Goal: Task Accomplishment & Management: Manage account settings

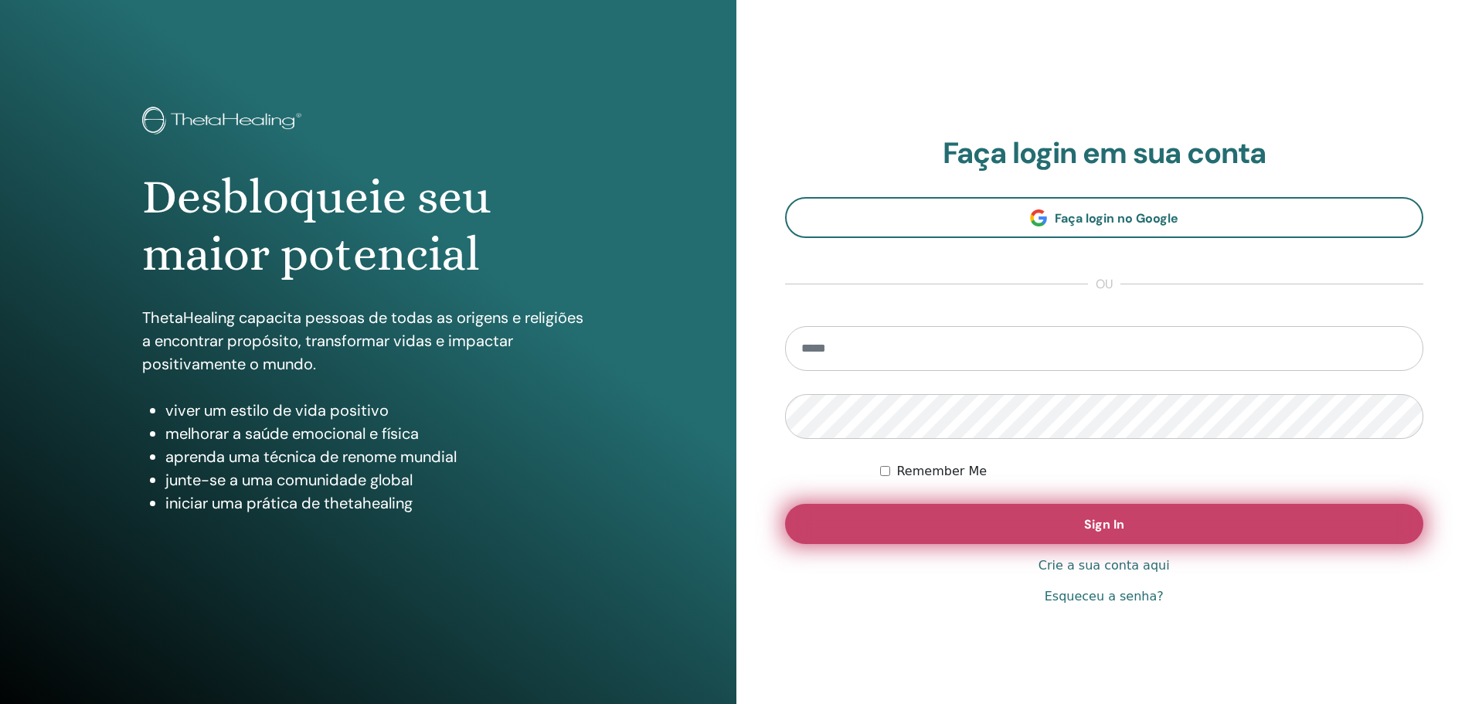
type input "**********"
click at [987, 527] on button "Sign In" at bounding box center [1104, 524] width 639 height 40
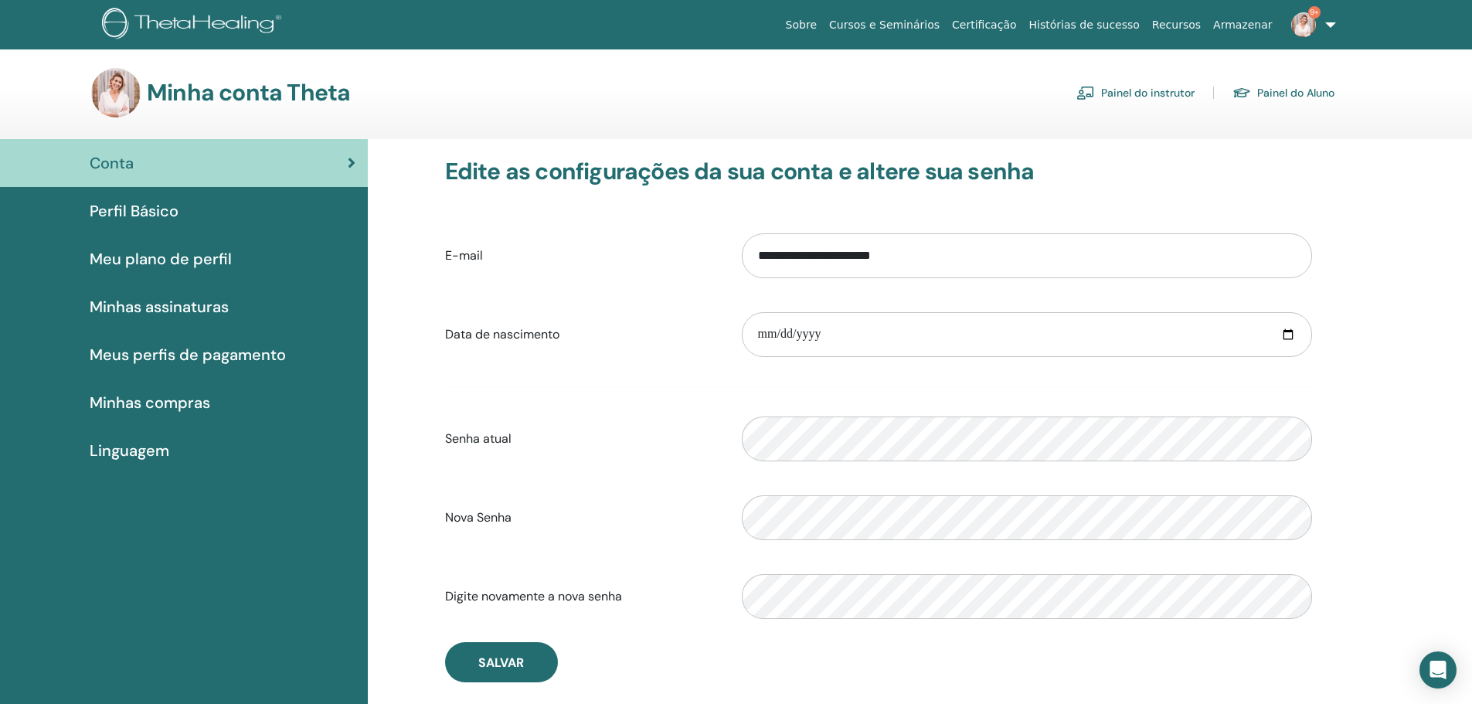
click at [202, 357] on span "Meus perfis de pagamento" at bounding box center [188, 354] width 196 height 23
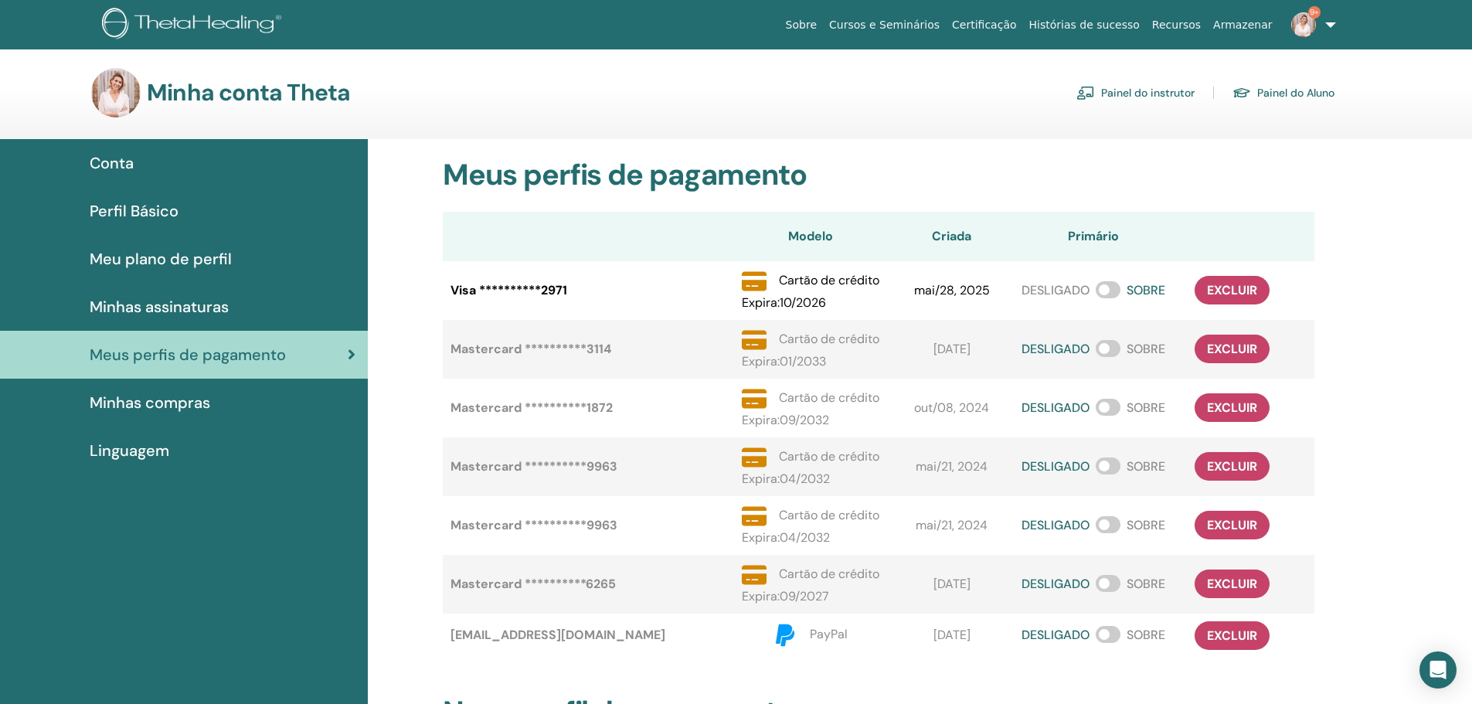
click at [175, 408] on span "Minhas compras" at bounding box center [150, 402] width 121 height 23
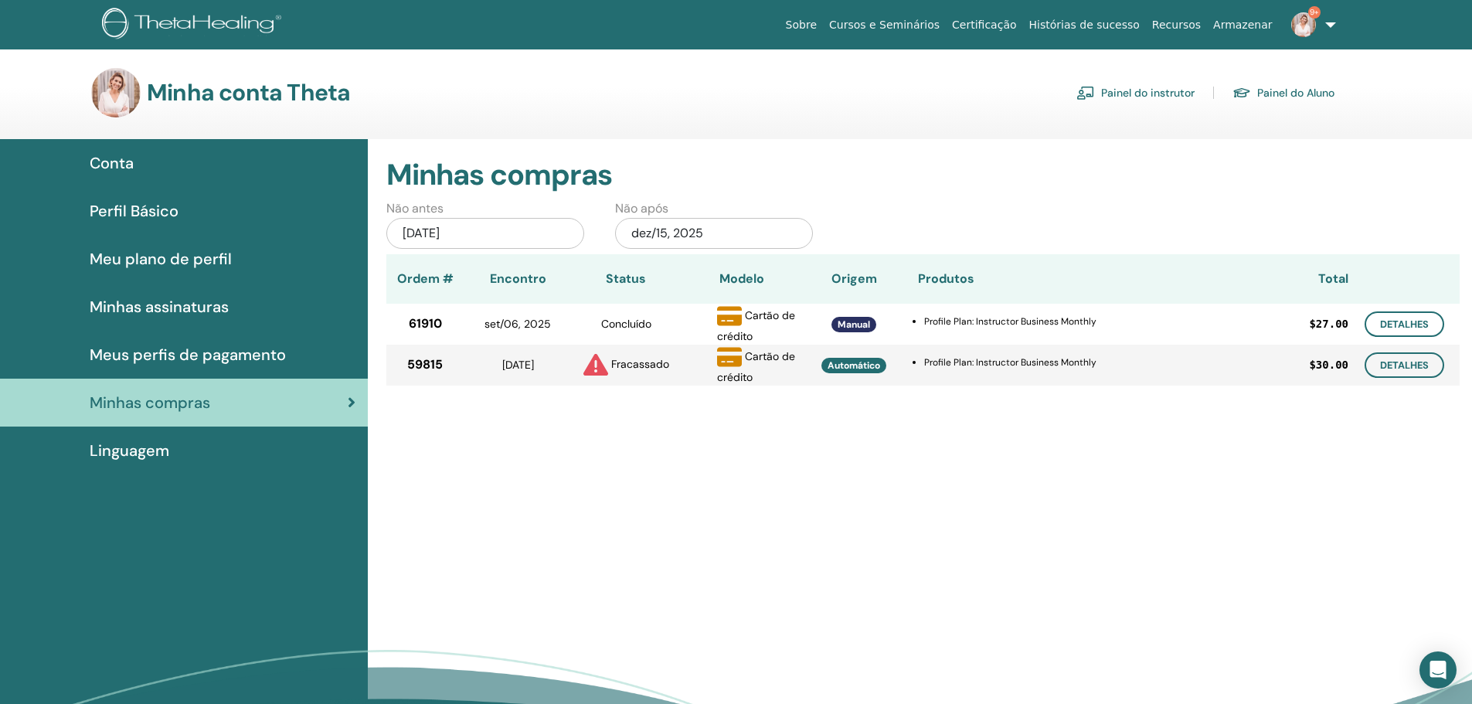
click at [185, 301] on span "Minhas assinaturas" at bounding box center [159, 306] width 139 height 23
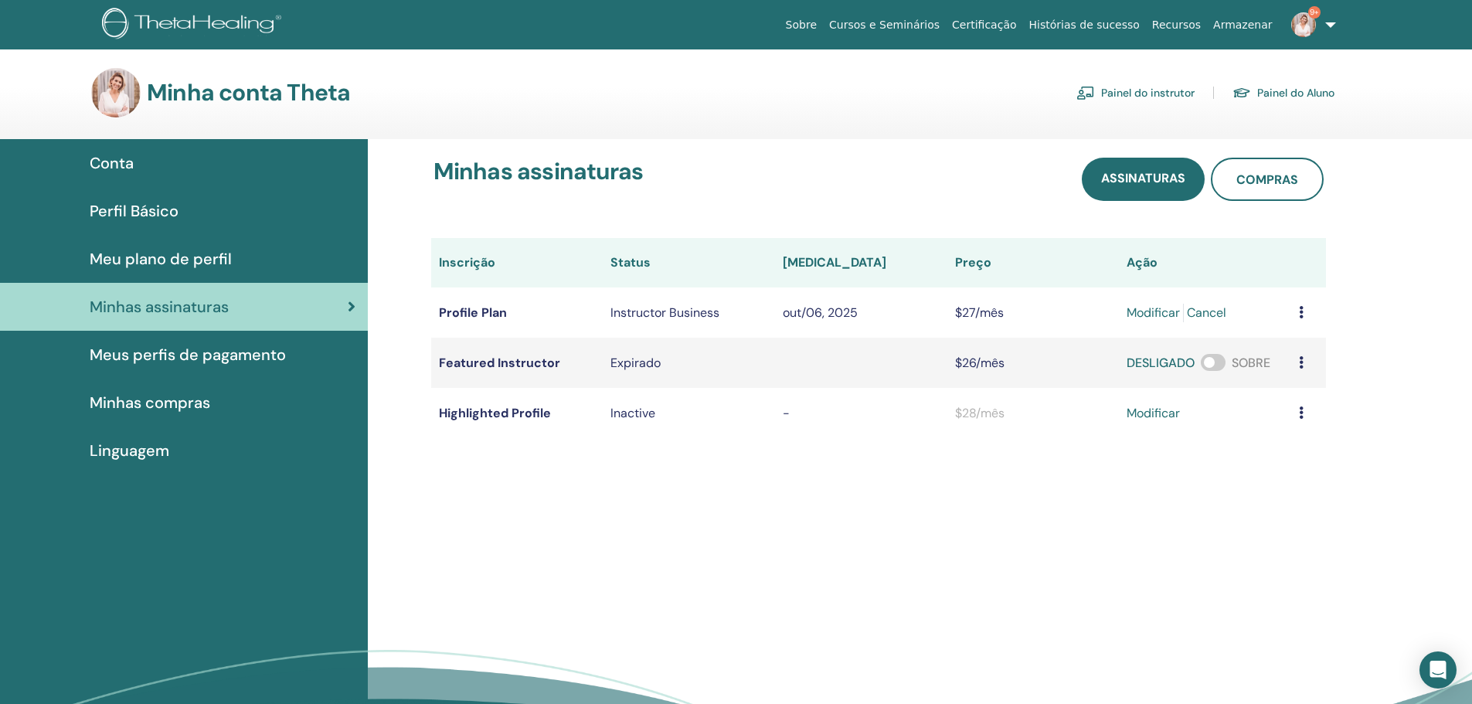
click at [1219, 366] on span at bounding box center [1213, 362] width 25 height 17
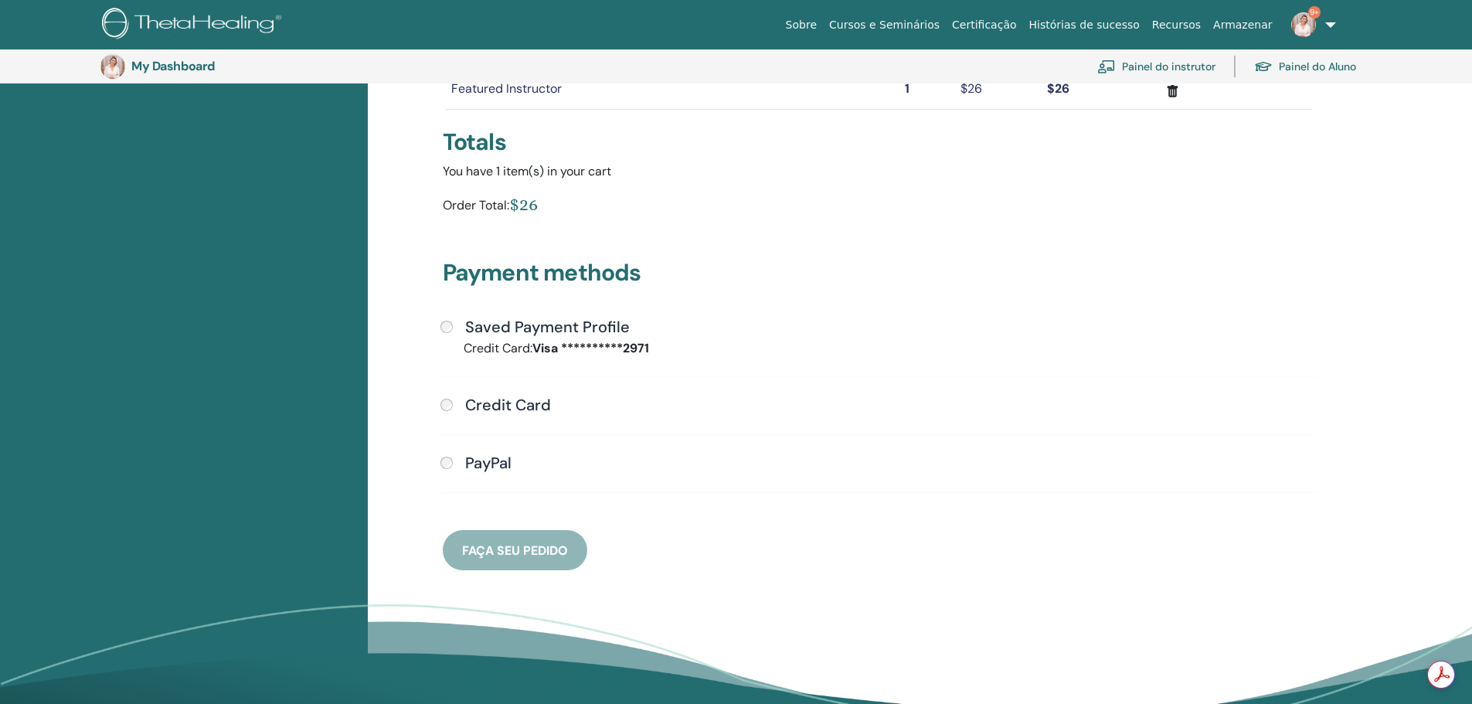
scroll to position [266, 0]
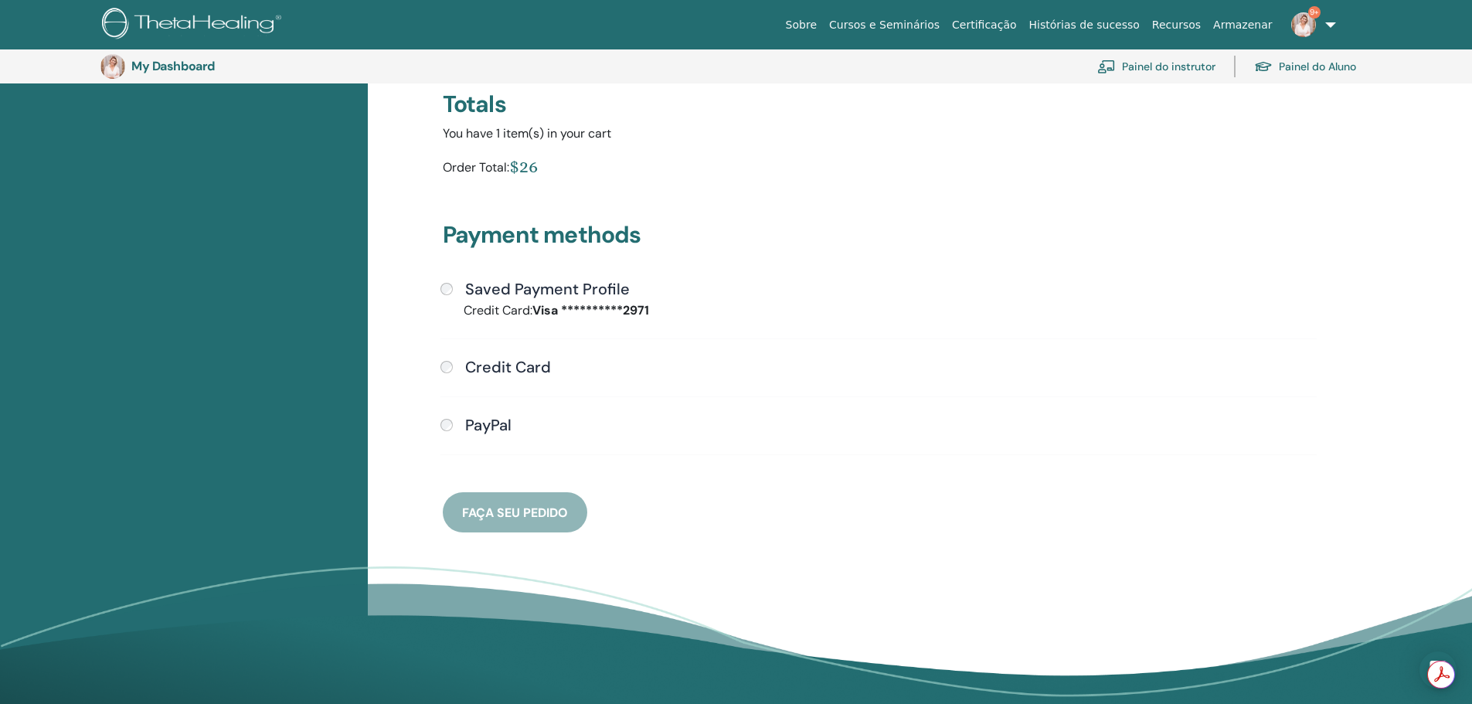
click at [535, 300] on div "**********" at bounding box center [878, 377] width 895 height 194
click at [520, 513] on span "Faça seu pedido" at bounding box center [515, 513] width 106 height 16
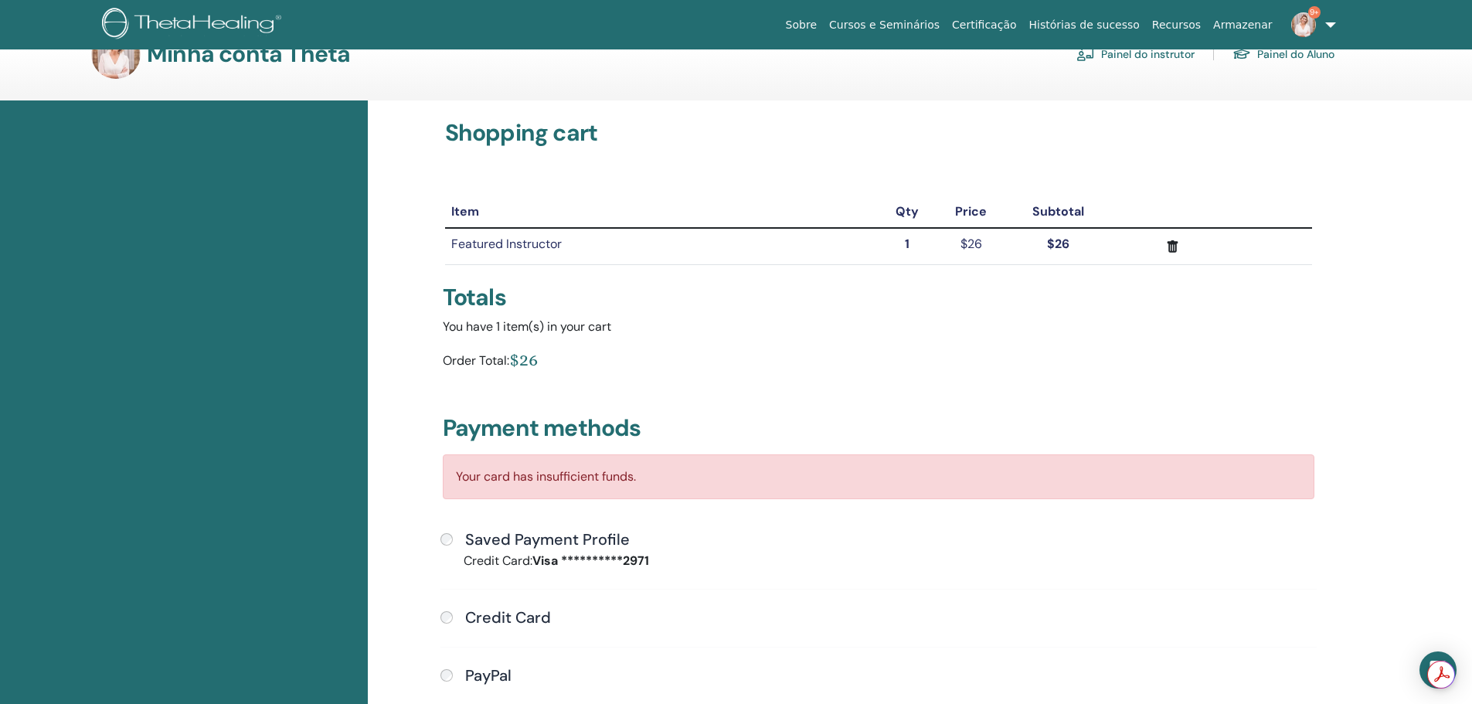
scroll to position [0, 0]
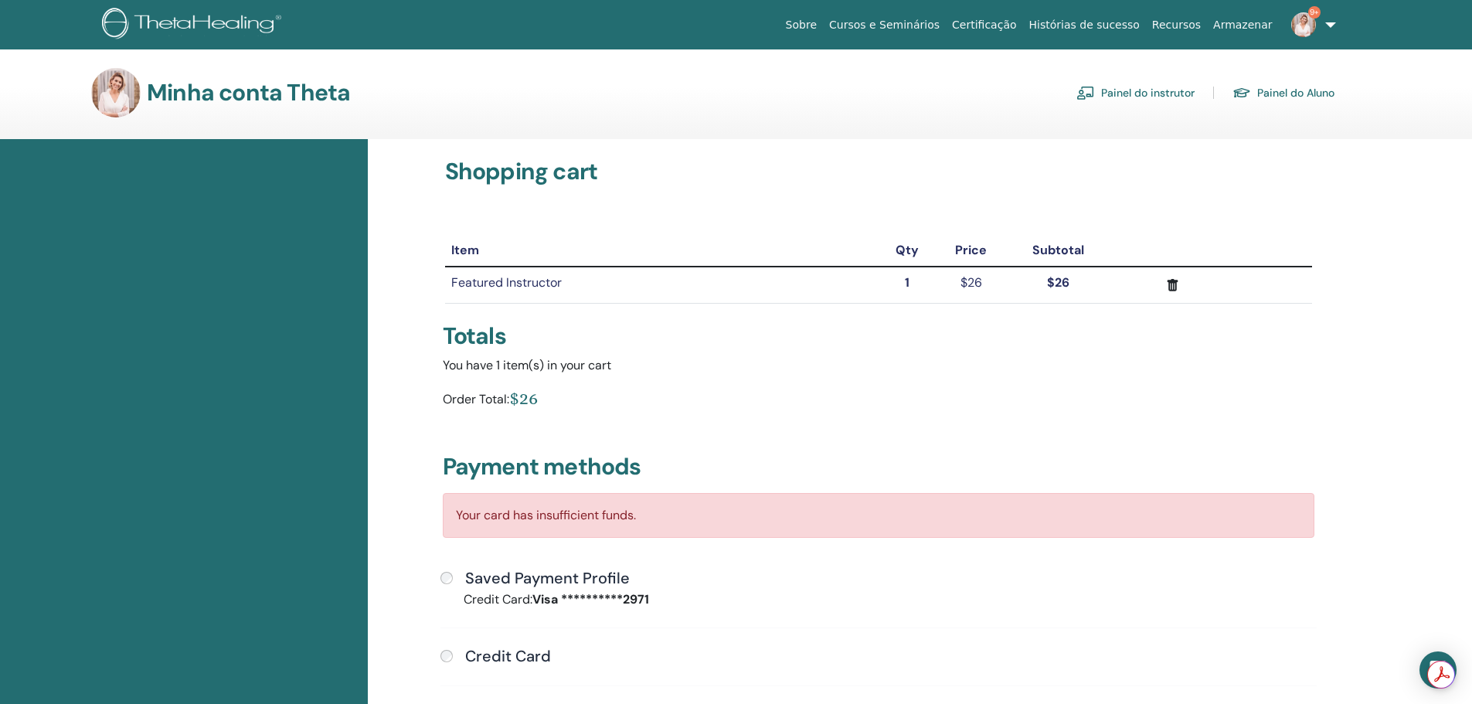
click at [823, 25] on link "Sobre" at bounding box center [801, 25] width 43 height 29
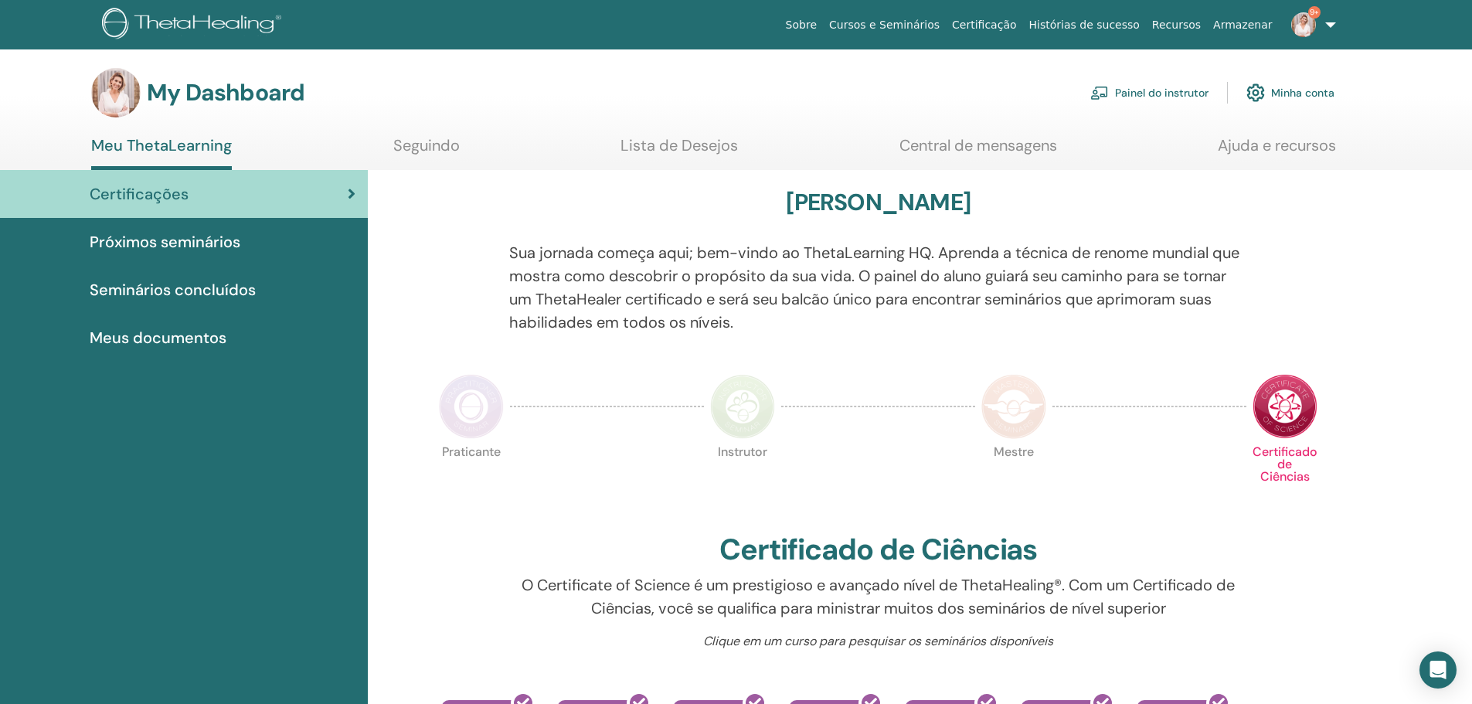
click at [208, 238] on span "Próximos seminários" at bounding box center [165, 241] width 151 height 23
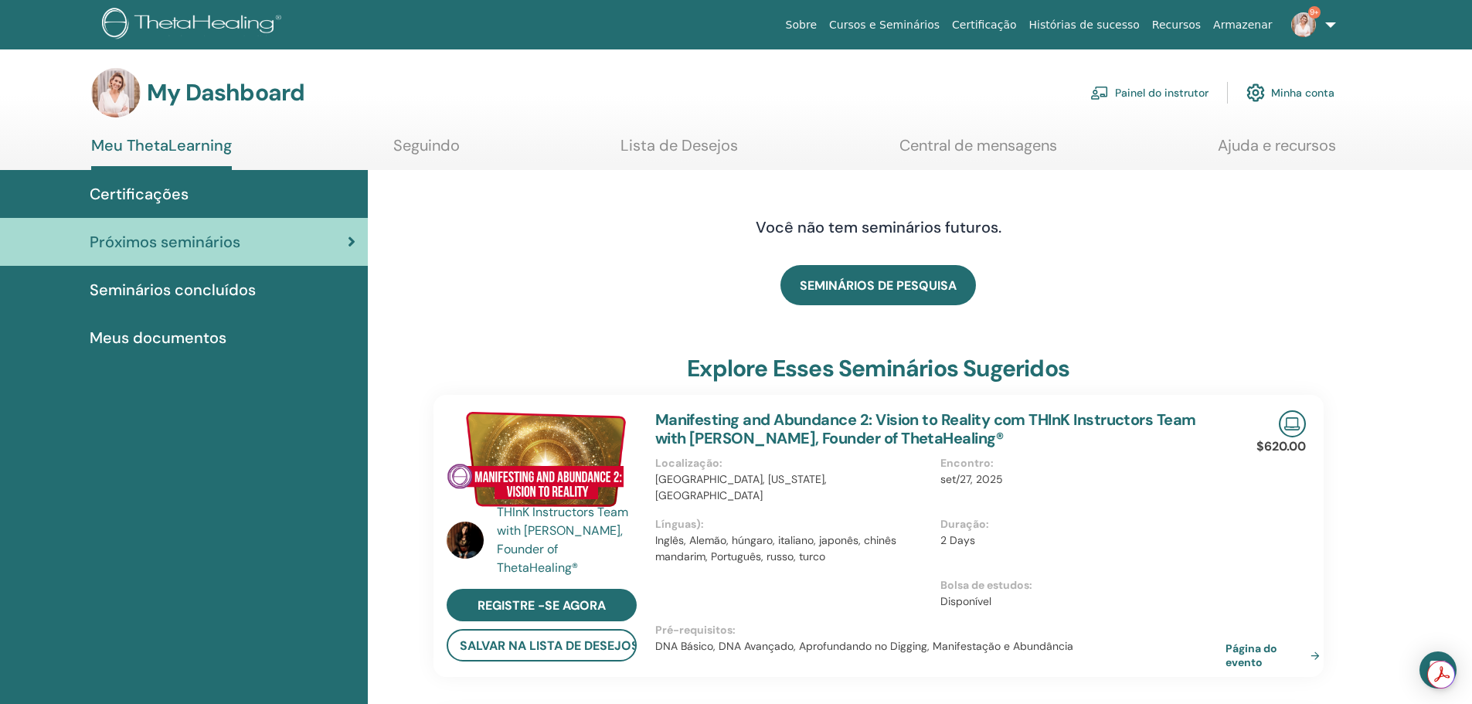
click at [201, 287] on span "Seminários concluídos" at bounding box center [173, 289] width 166 height 23
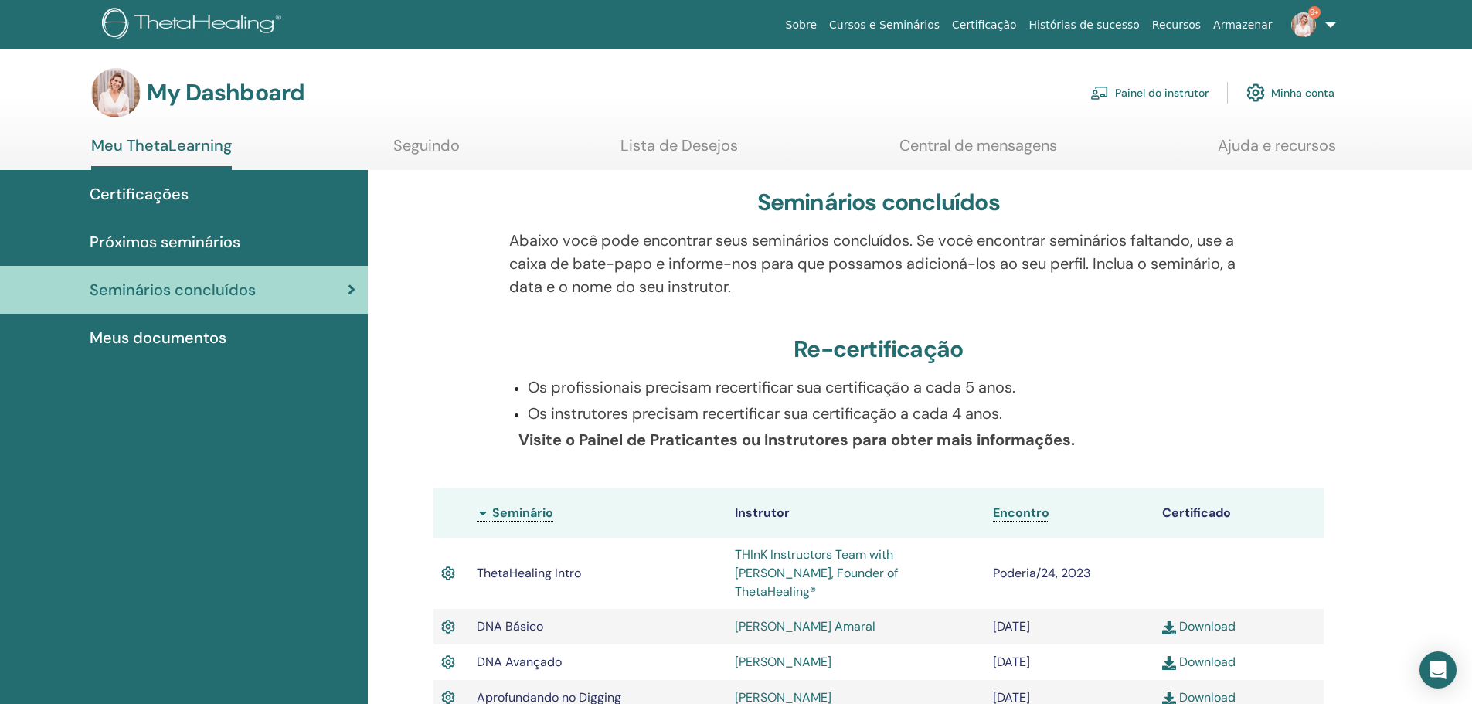
click at [423, 154] on link "Seguindo" at bounding box center [426, 151] width 66 height 30
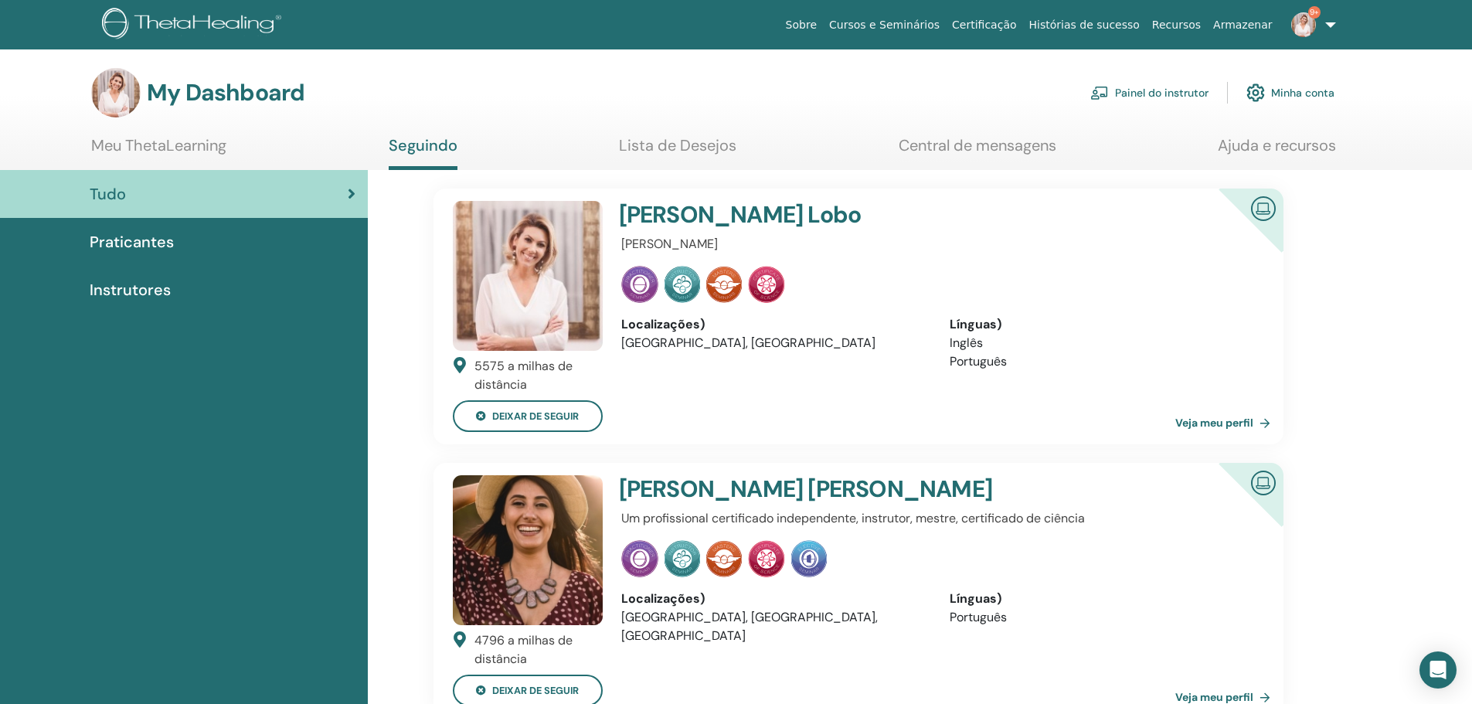
click at [1012, 139] on link "Central de mensagens" at bounding box center [978, 151] width 158 height 30
